Goal: Contribute content

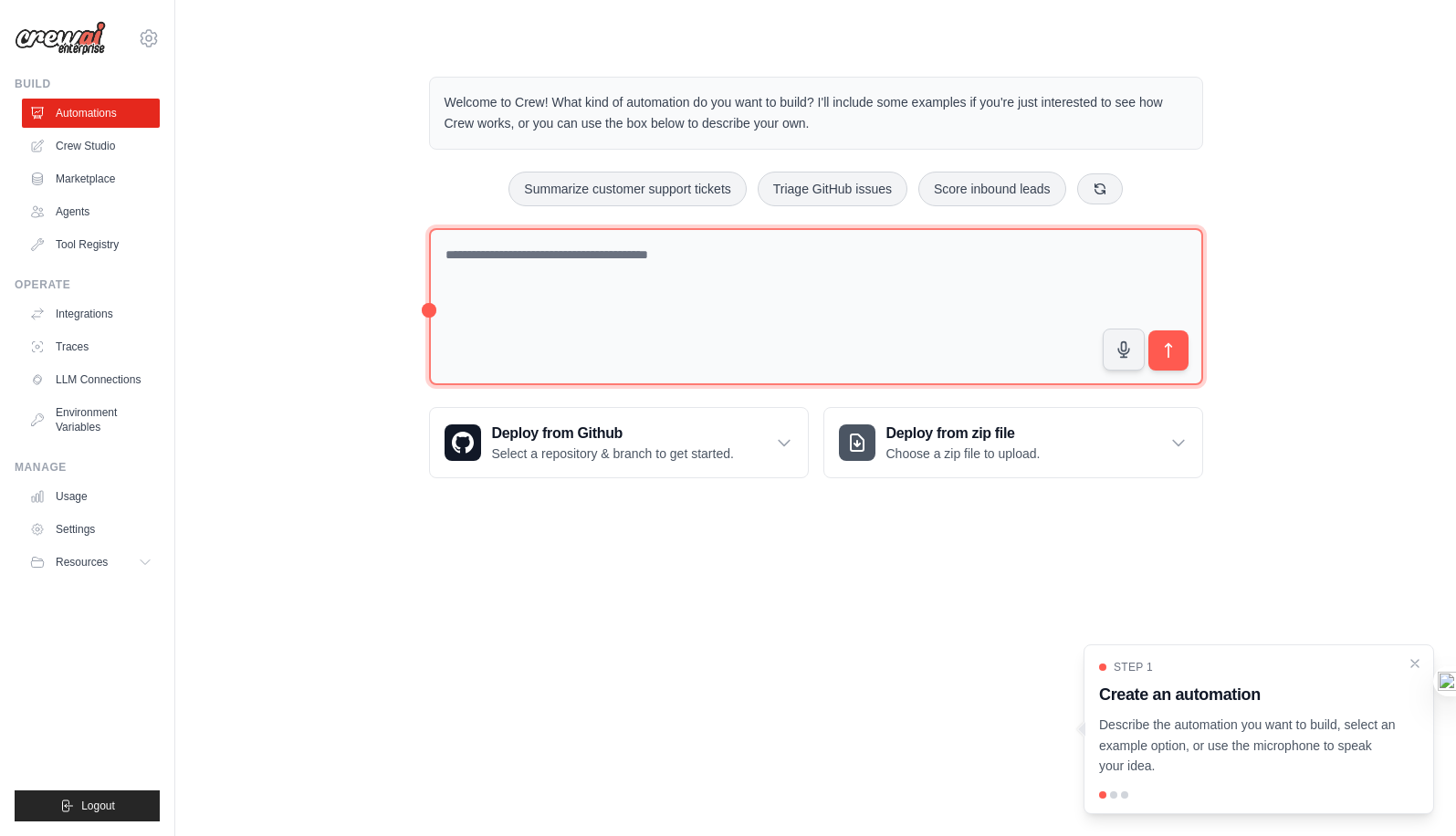
click at [680, 251] on textarea at bounding box center [816, 308] width 774 height 158
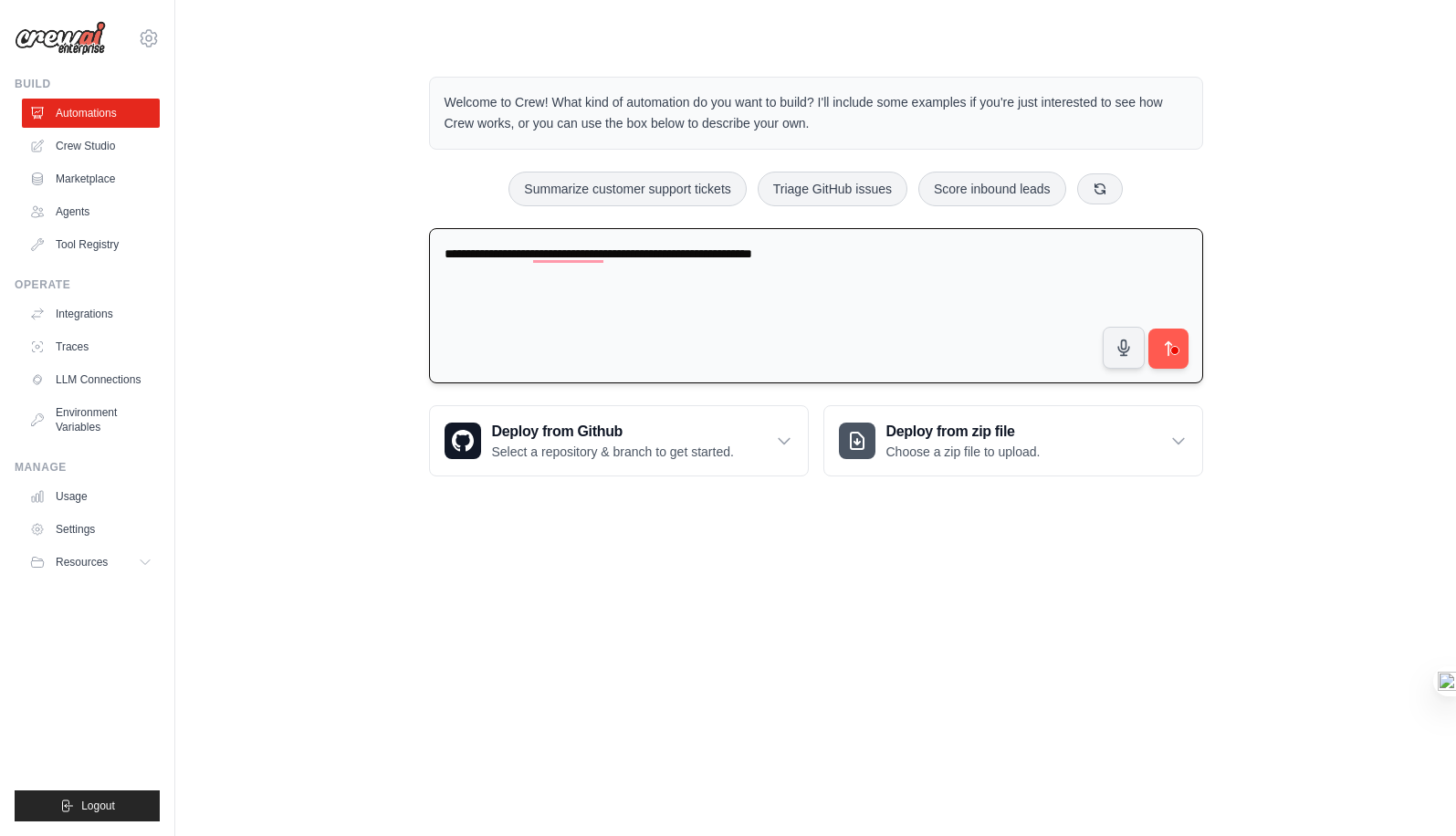
type textarea "**********"
click at [744, 262] on textarea "To enrich screen reader interactions, please activate Accessibility in Grammarl…" at bounding box center [816, 307] width 774 height 156
